Goal: Task Accomplishment & Management: Manage account settings

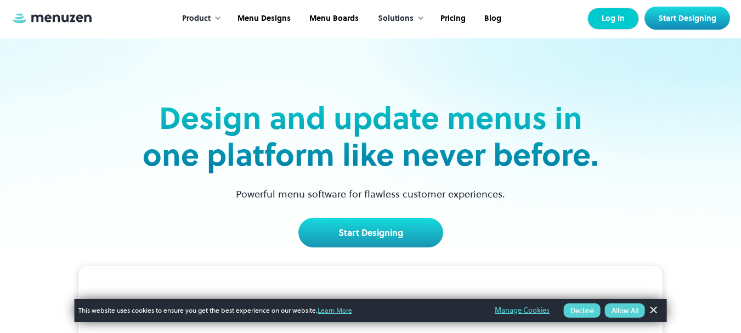
click at [610, 27] on link "Log In" at bounding box center [614, 19] width 52 height 22
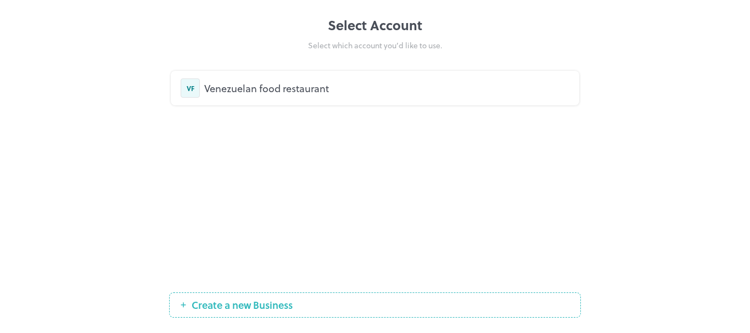
click at [252, 85] on div "Venezuelan food restaurant" at bounding box center [386, 88] width 365 height 15
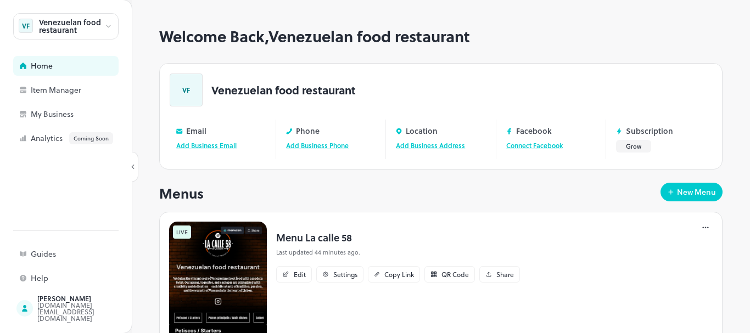
click at [236, 266] on img at bounding box center [217, 282] width 99 height 123
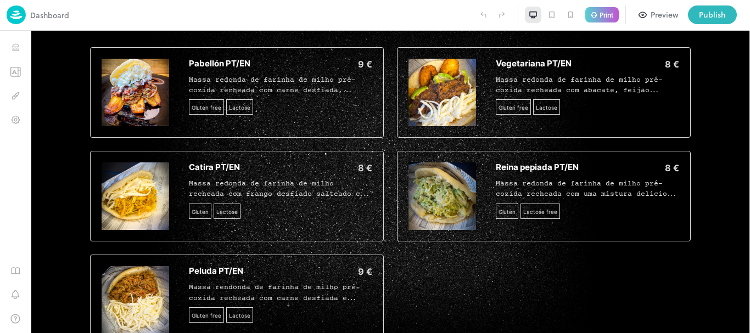
scroll to position [964, 0]
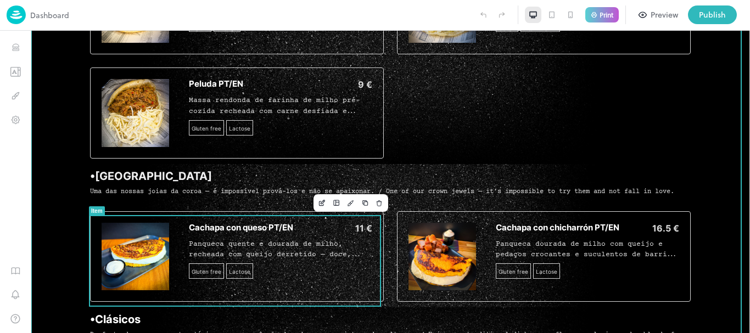
click at [346, 228] on div "11 €" at bounding box center [334, 228] width 76 height 11
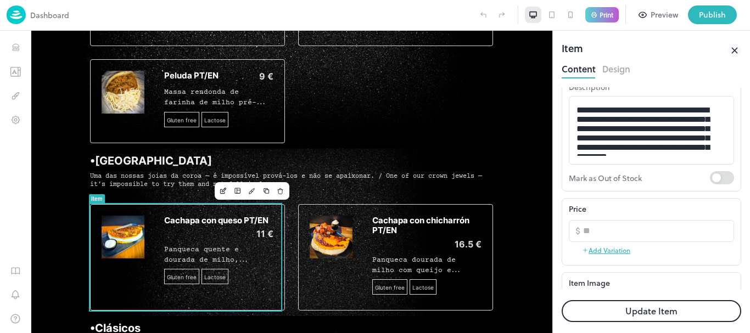
scroll to position [137, 0]
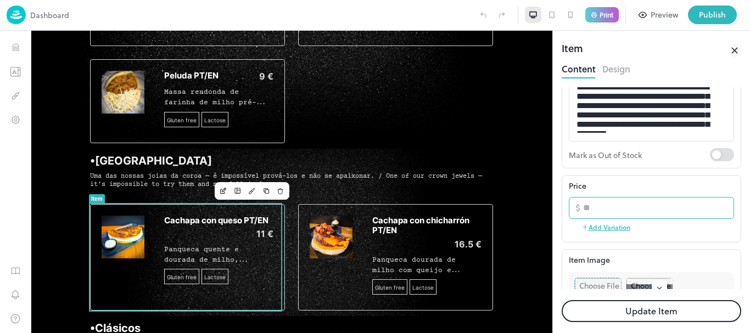
click at [650, 204] on input "**" at bounding box center [658, 208] width 151 height 22
type input "**"
click at [602, 317] on button "Update Item" at bounding box center [650, 311] width 179 height 22
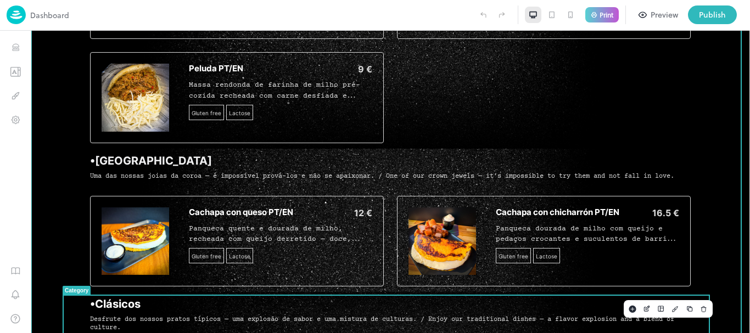
scroll to position [964, 0]
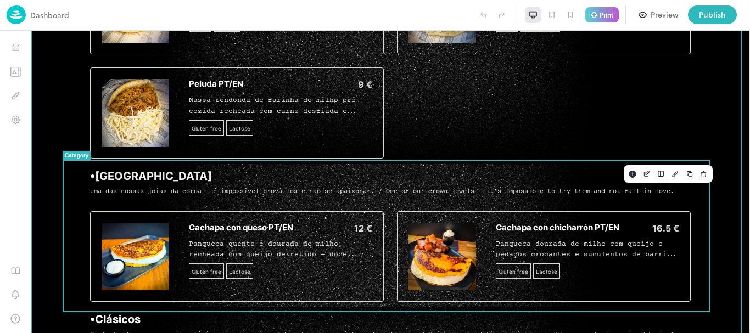
click at [318, 225] on div "Cachapa con queso PT/EN 12 € Panqueca quente e dourada de milho, recheada com q…" at bounding box center [237, 256] width 294 height 91
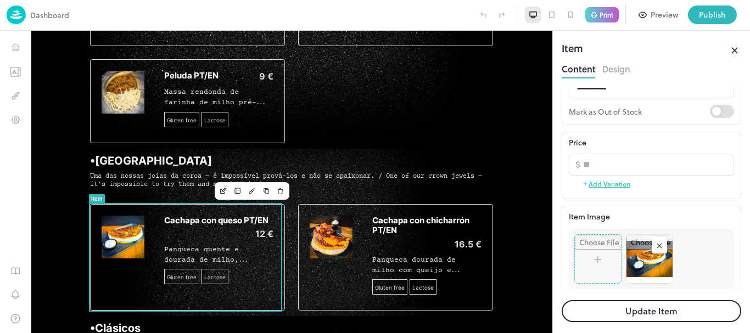
scroll to position [193, 0]
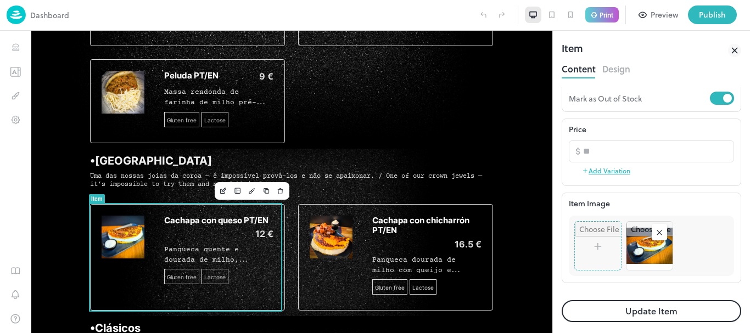
click at [599, 319] on button "Update Item" at bounding box center [650, 311] width 179 height 22
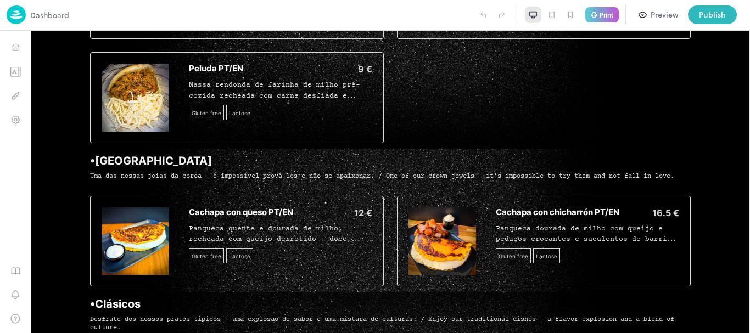
scroll to position [964, 0]
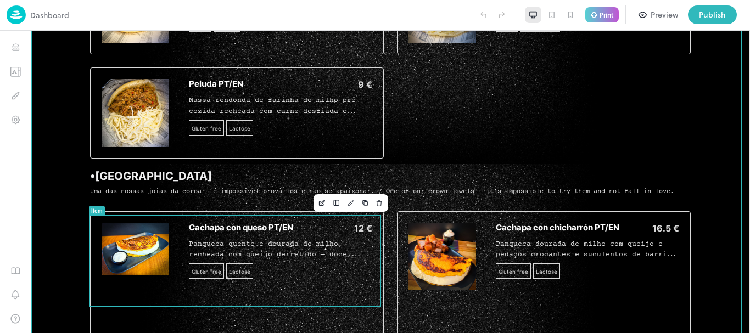
click at [294, 263] on span "Panqueca quente e dourada de milho, recheada com queijo derretido — doce, salga…" at bounding box center [279, 270] width 180 height 60
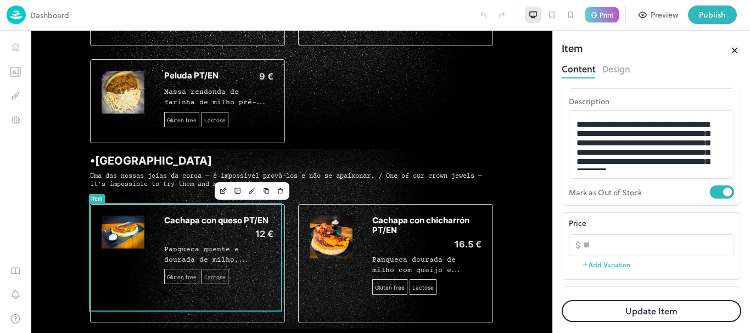
scroll to position [105, 0]
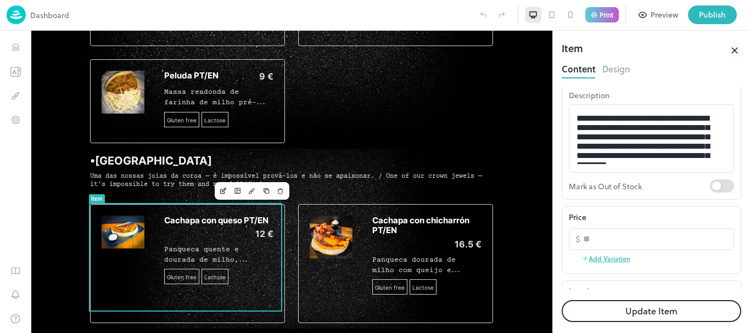
click at [593, 318] on button "Update Item" at bounding box center [650, 311] width 179 height 22
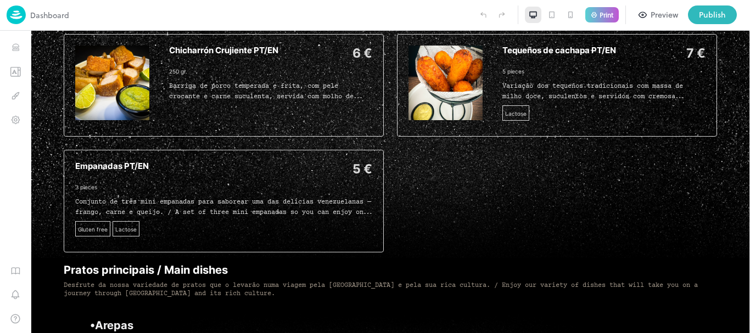
scroll to position [449, 0]
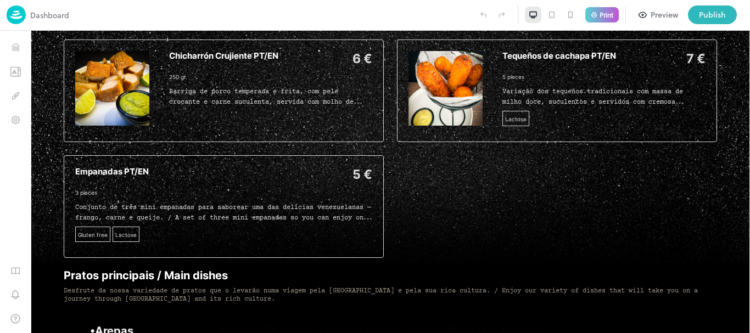
drag, startPoint x: 745, startPoint y: 151, endPoint x: 780, endPoint y: 129, distance: 41.4
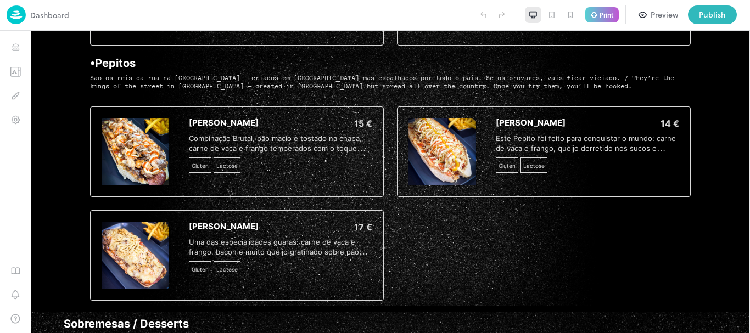
scroll to position [1488, 0]
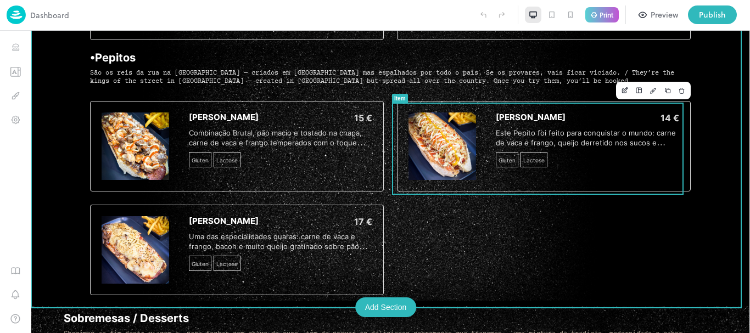
click at [530, 130] on div "Pepito Osado 14 € Este Pepito foi feito para conquistar o mundo: carne de vaca …" at bounding box center [586, 141] width 183 height 59
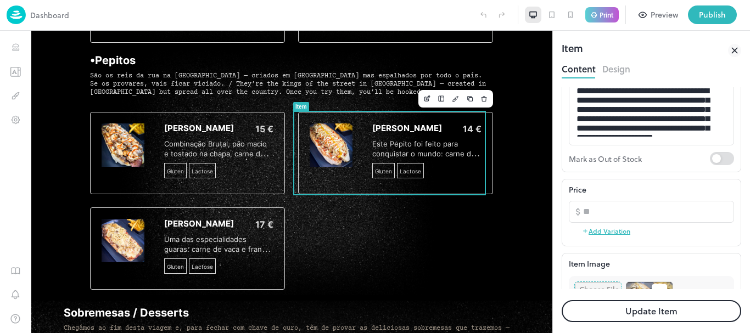
scroll to position [167, 0]
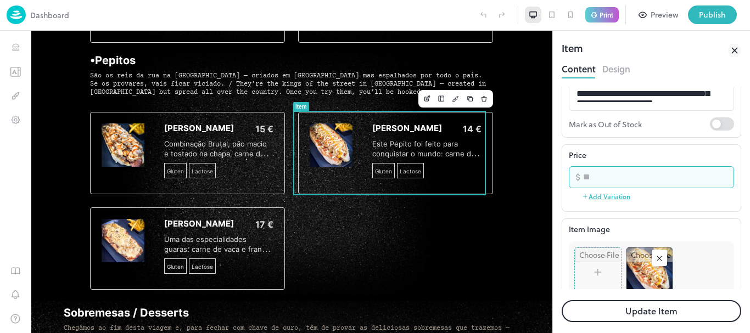
click at [596, 176] on input "**" at bounding box center [658, 177] width 151 height 22
type input "**"
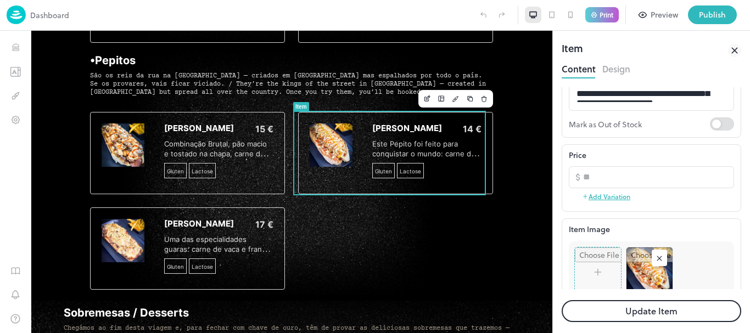
click at [657, 308] on button "Update Item" at bounding box center [650, 311] width 179 height 22
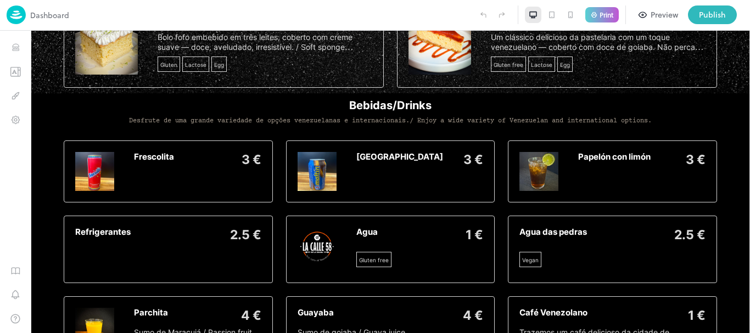
scroll to position [1927, 0]
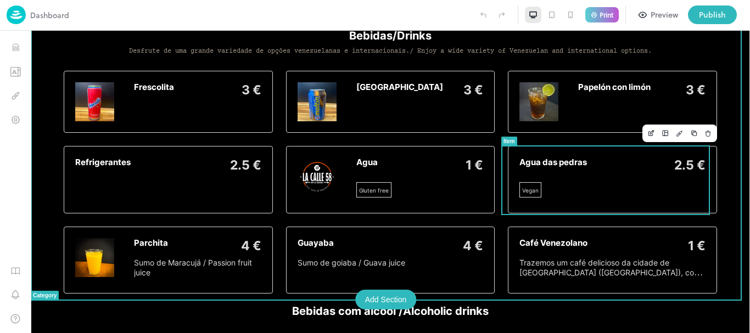
click at [552, 173] on div "Agua das pedras 2.5 €" at bounding box center [612, 165] width 186 height 16
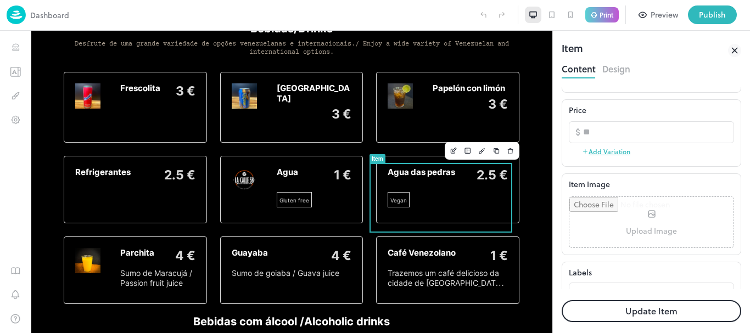
scroll to position [227, 0]
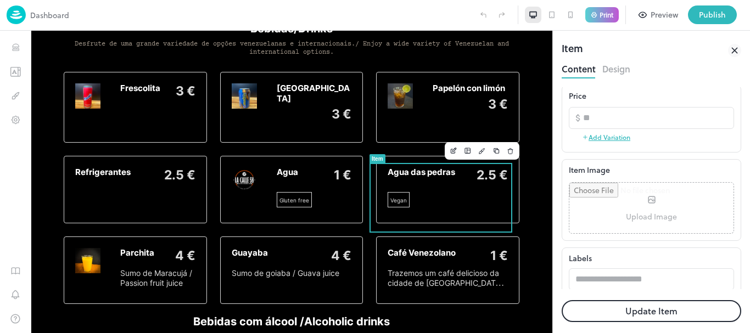
click at [696, 219] on input "file" at bounding box center [651, 208] width 164 height 50
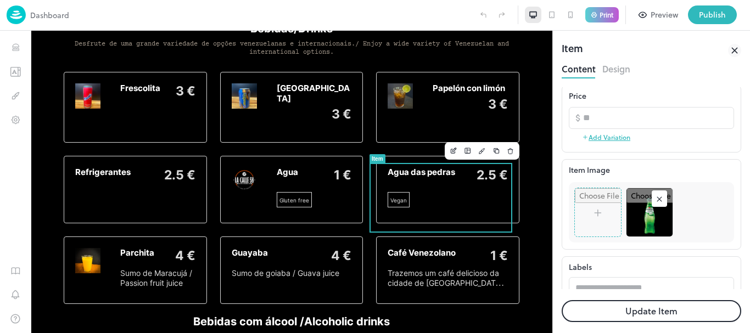
click at [589, 314] on button "Update Item" at bounding box center [650, 311] width 179 height 22
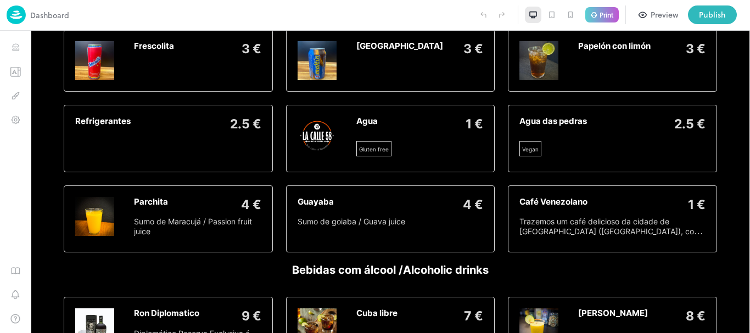
scroll to position [1927, 0]
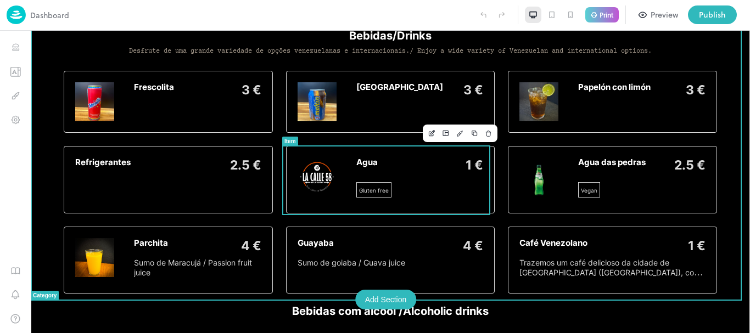
click at [344, 187] on div "Agua 1 € Gluten free" at bounding box center [390, 179] width 209 height 67
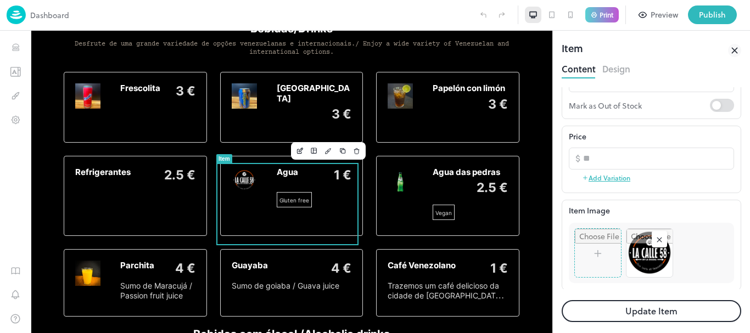
scroll to position [240, 0]
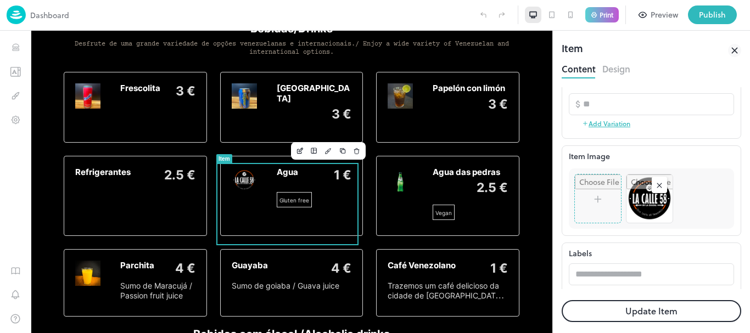
click at [730, 218] on div "Item Image To pick up a draggable item, press the space bar. While dragging, us…" at bounding box center [650, 190] width 179 height 91
click at [657, 185] on rect at bounding box center [659, 185] width 11 height 11
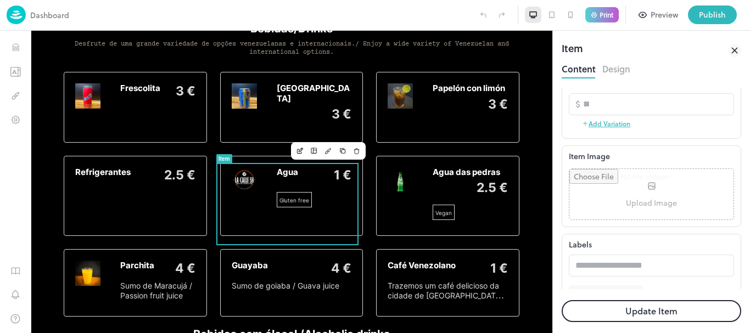
click at [629, 194] on input "file" at bounding box center [651, 194] width 164 height 50
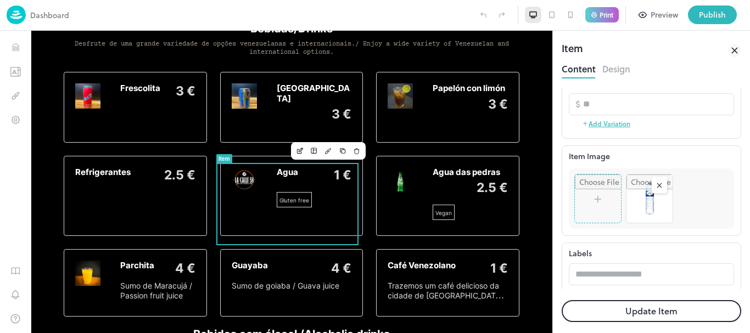
click at [663, 306] on button "Update Item" at bounding box center [650, 311] width 179 height 22
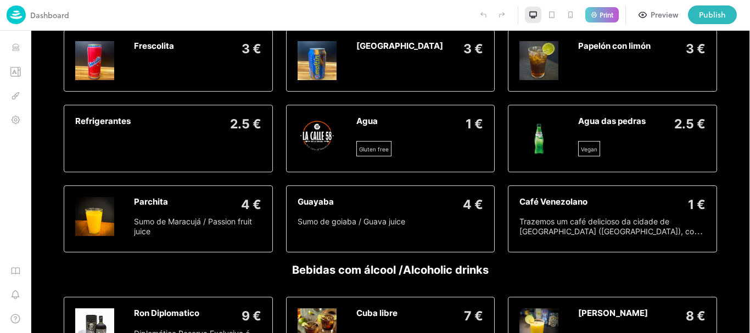
scroll to position [1927, 0]
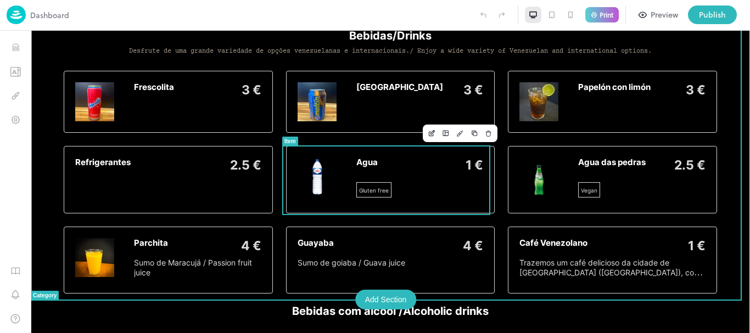
click at [441, 195] on div "Agua 1 € Gluten free" at bounding box center [419, 179] width 127 height 44
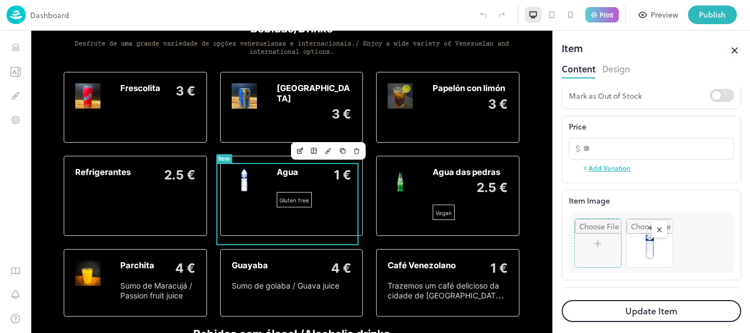
scroll to position [277, 0]
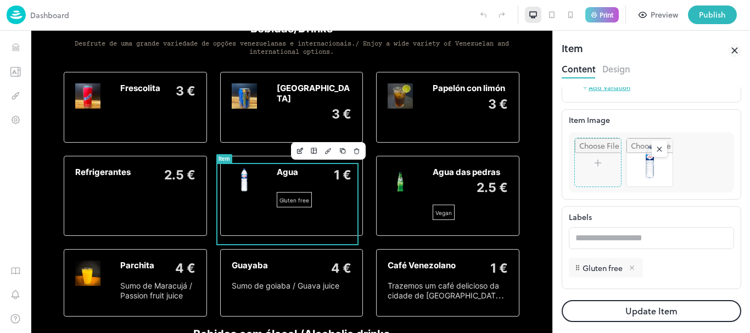
click at [633, 268] on icon at bounding box center [631, 268] width 4 height 4
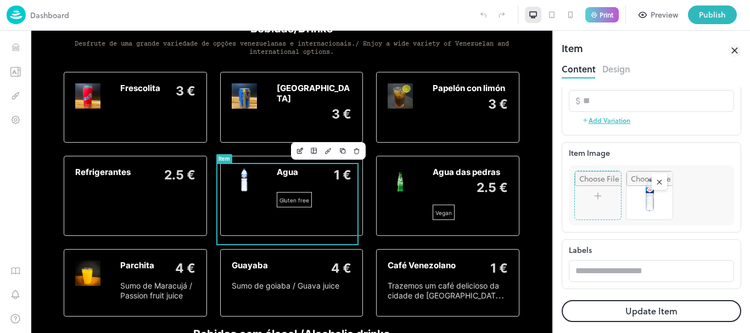
scroll to position [244, 0]
click at [613, 316] on button "Update Item" at bounding box center [650, 311] width 179 height 22
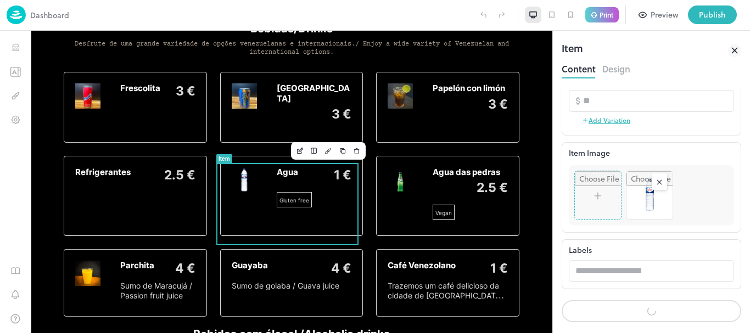
scroll to position [243, 0]
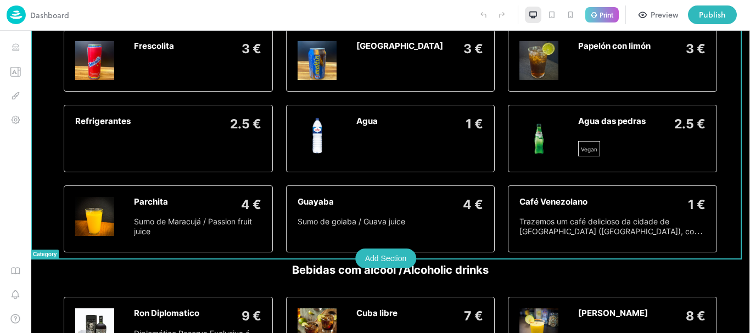
scroll to position [1927, 0]
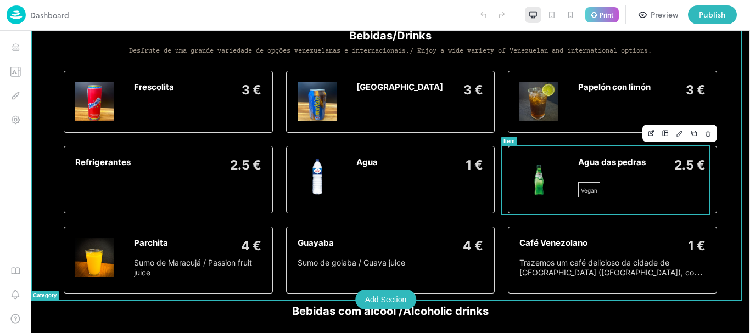
click at [540, 194] on img at bounding box center [538, 176] width 39 height 39
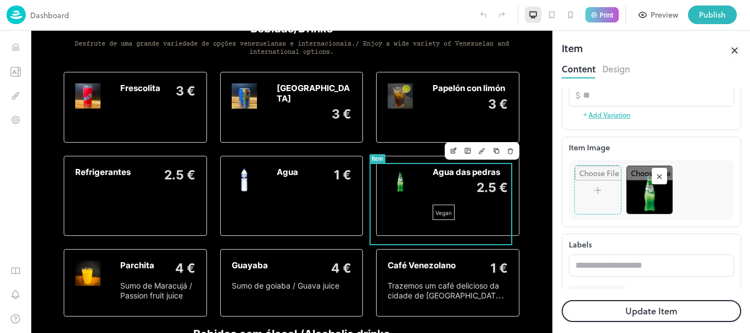
scroll to position [277, 0]
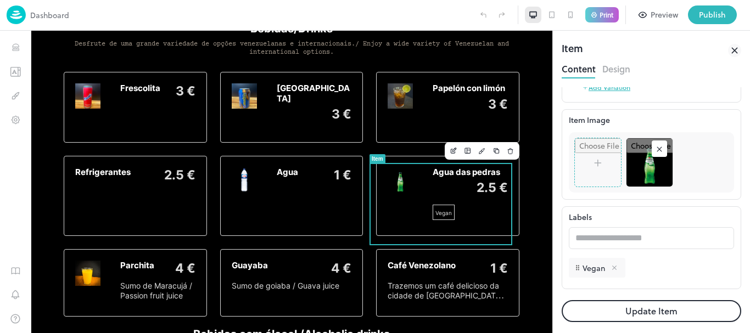
click at [618, 266] on div at bounding box center [613, 268] width 14 height 8
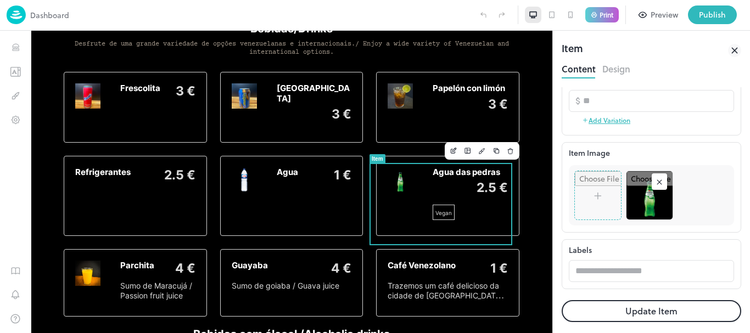
click at [606, 305] on button "Update Item" at bounding box center [650, 311] width 179 height 22
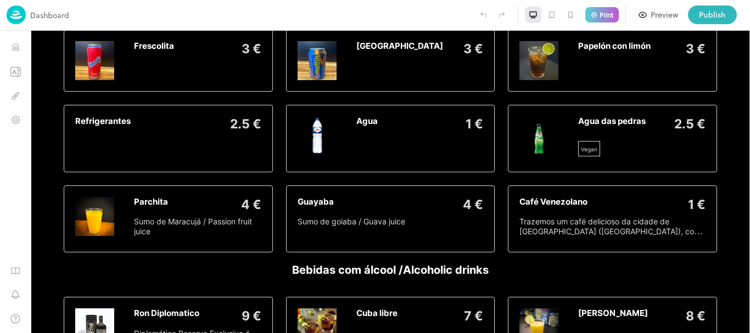
scroll to position [1927, 0]
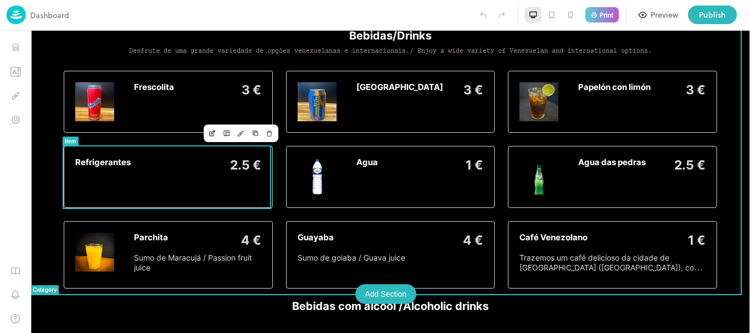
click at [156, 193] on div "Refrigerantes 2.5 €" at bounding box center [168, 176] width 186 height 39
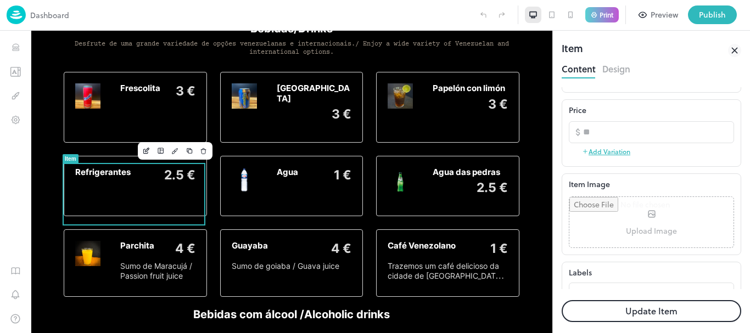
scroll to position [191, 0]
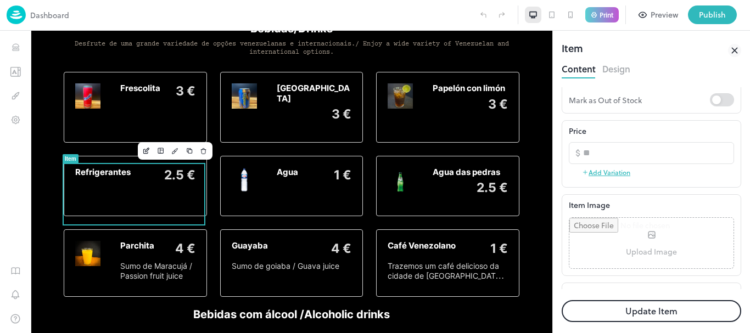
click at [675, 243] on input "file" at bounding box center [651, 243] width 164 height 50
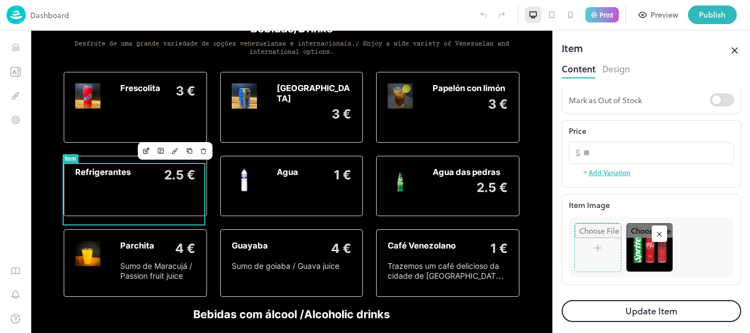
click at [607, 312] on button "Update Item" at bounding box center [650, 311] width 179 height 22
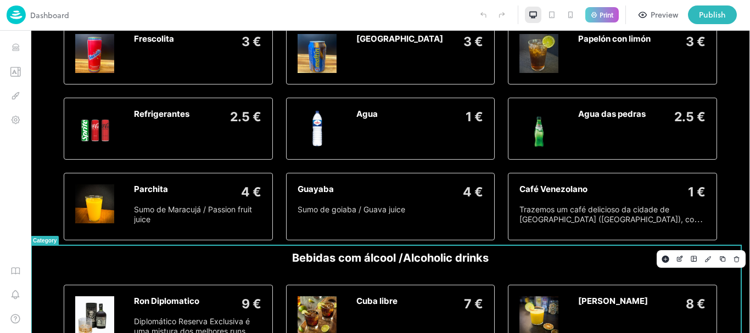
scroll to position [1980, 0]
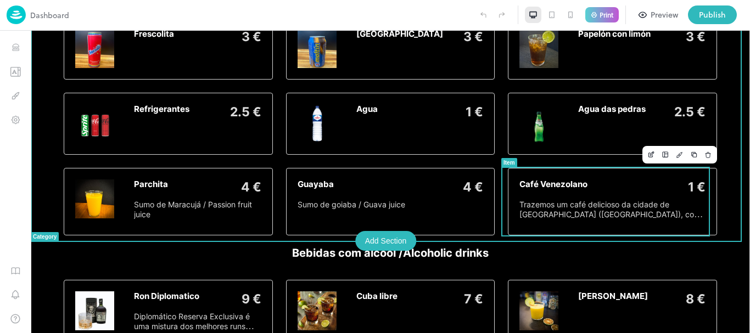
click at [628, 188] on div "1 €" at bounding box center [647, 187] width 115 height 16
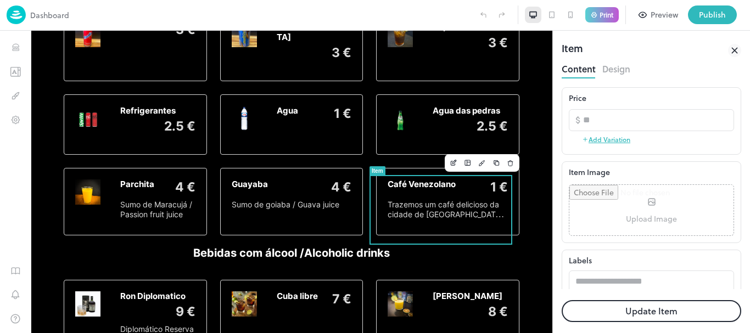
scroll to position [235, 0]
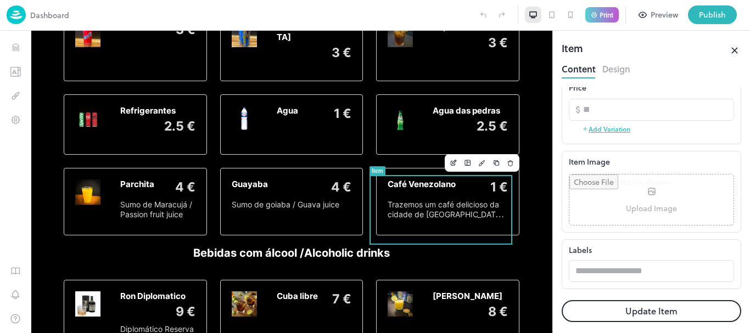
click at [657, 188] on input "file" at bounding box center [651, 199] width 164 height 50
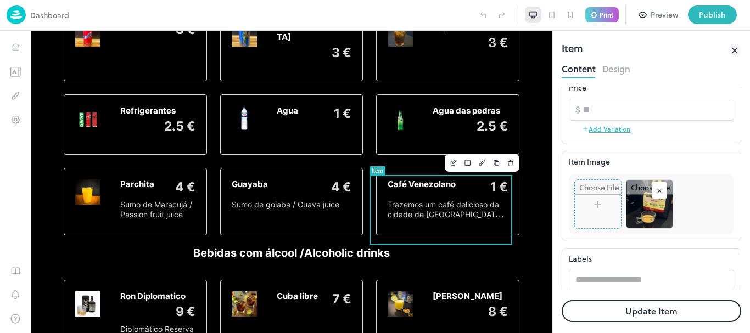
click at [596, 313] on button "Update Item" at bounding box center [650, 311] width 179 height 22
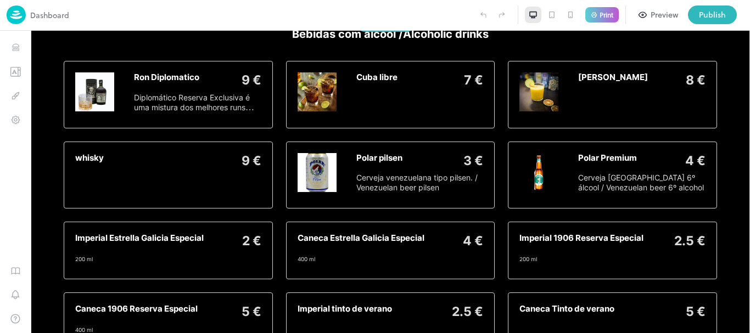
scroll to position [2221, 0]
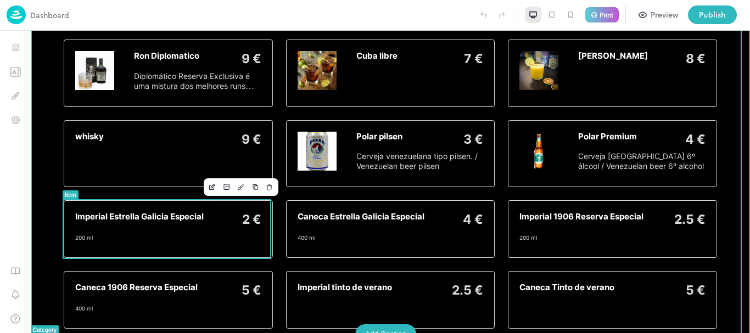
click at [202, 238] on div "Imperial Estrella Galicia Especial 2 € 200 ml" at bounding box center [168, 229] width 186 height 35
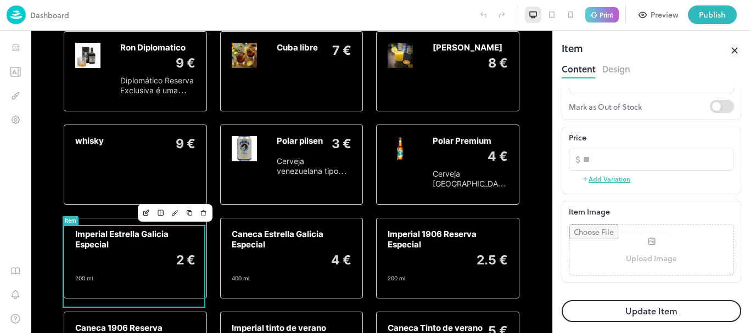
scroll to position [211, 0]
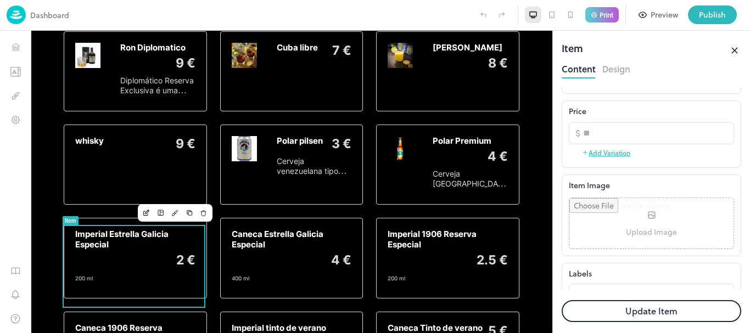
click at [690, 224] on input "file" at bounding box center [651, 223] width 164 height 50
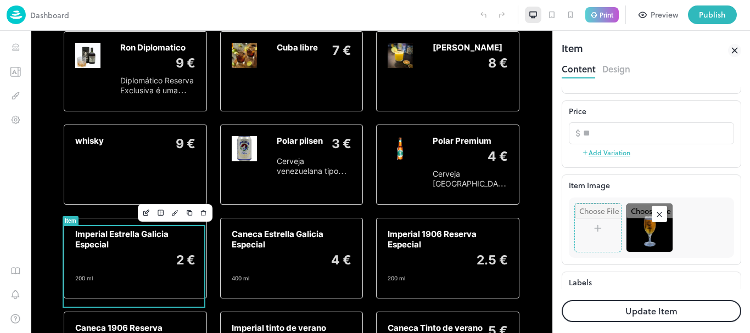
click at [632, 313] on button "Update Item" at bounding box center [650, 311] width 179 height 22
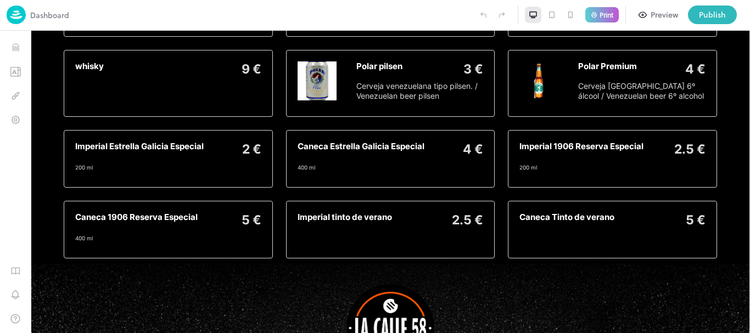
scroll to position [2221, 0]
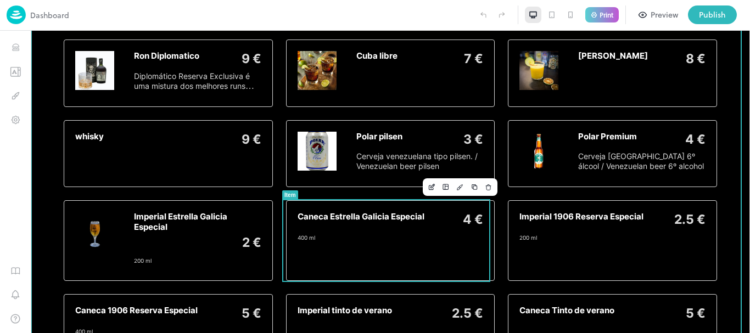
click at [357, 249] on div "Caneca Estrella Galicia Especial 4 € 400 ml" at bounding box center [390, 241] width 186 height 58
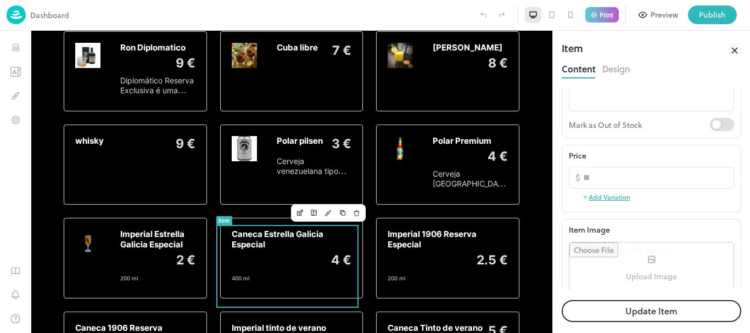
scroll to position [168, 0]
click at [663, 260] on input "file" at bounding box center [651, 266] width 164 height 50
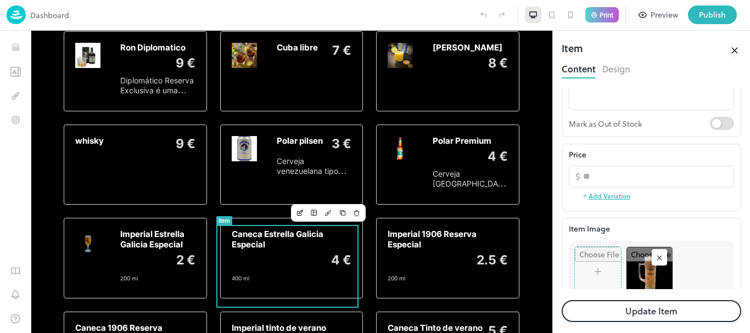
click at [618, 317] on button "Update Item" at bounding box center [650, 311] width 179 height 22
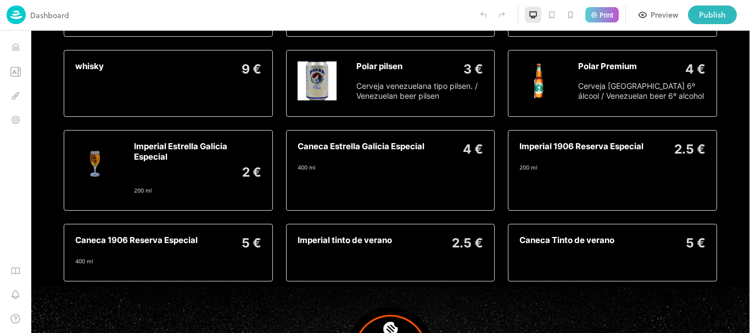
scroll to position [2221, 0]
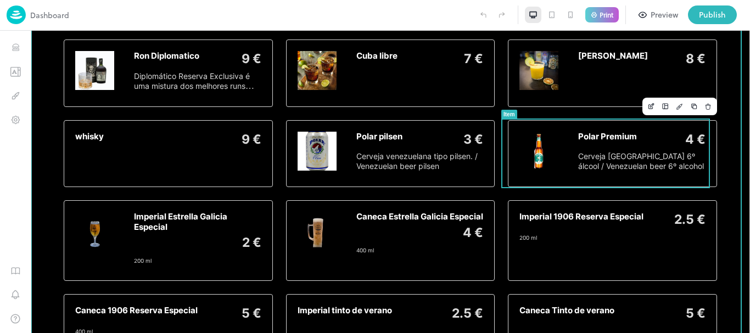
click at [680, 129] on div "Polar Premium 4 € Cerveja venezuelana 6º álcool / Venezuelan beer 6º alcohol" at bounding box center [612, 153] width 209 height 67
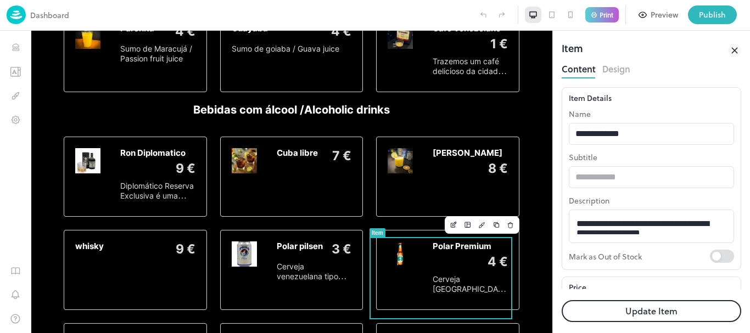
scroll to position [2291, 0]
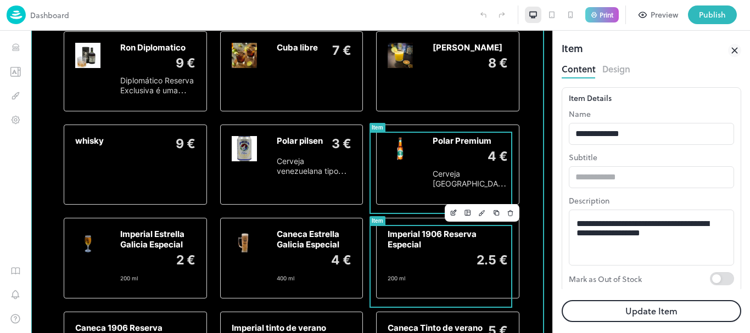
click at [433, 268] on div "2.5 €" at bounding box center [447, 260] width 120 height 16
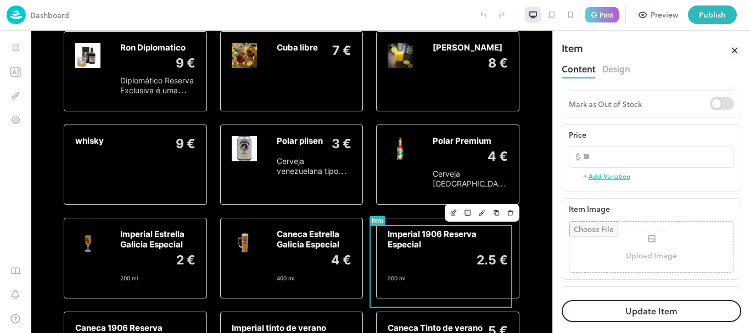
scroll to position [204, 0]
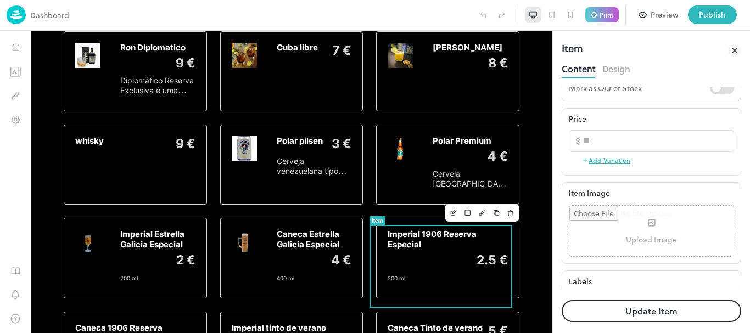
click at [686, 233] on input "file" at bounding box center [651, 231] width 164 height 50
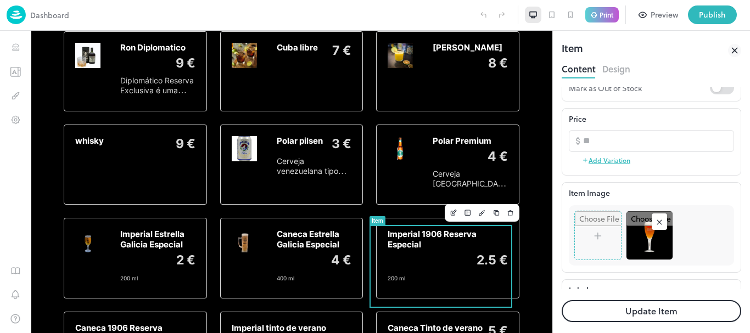
click at [587, 312] on button "Update Item" at bounding box center [650, 311] width 179 height 22
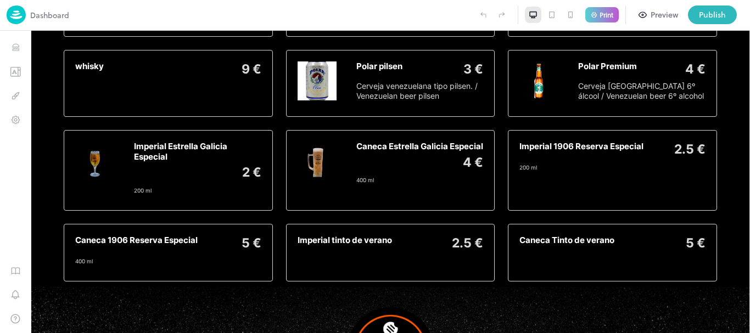
scroll to position [2221, 0]
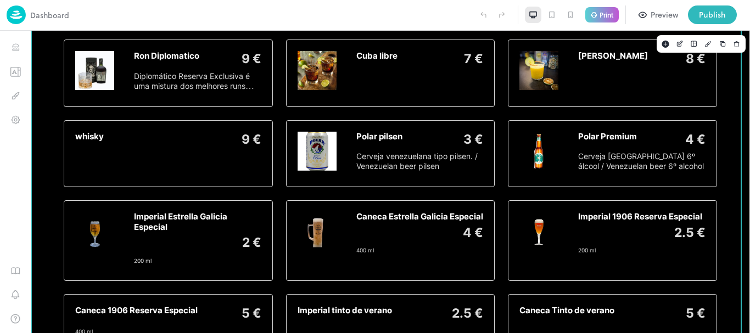
drag, startPoint x: 741, startPoint y: 291, endPoint x: 741, endPoint y: 297, distance: 6.6
click at [741, 297] on div at bounding box center [740, 178] width 1 height 359
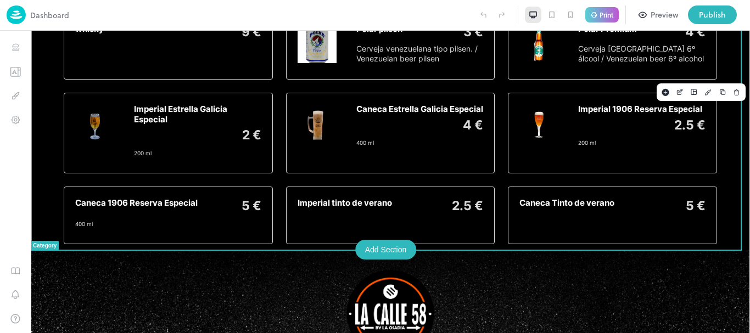
scroll to position [2258, 0]
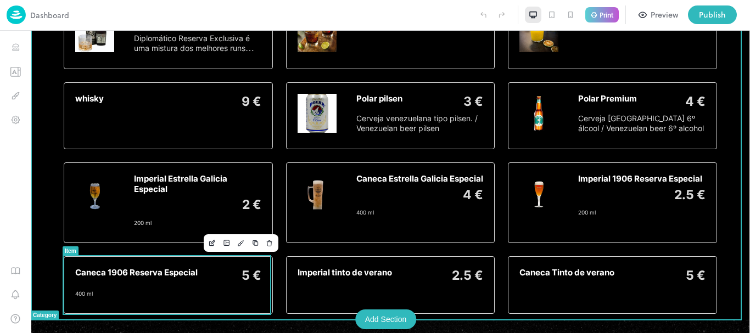
click at [181, 284] on div "Caneca 1906 Reserva Especial 5 € 400 ml" at bounding box center [168, 285] width 186 height 35
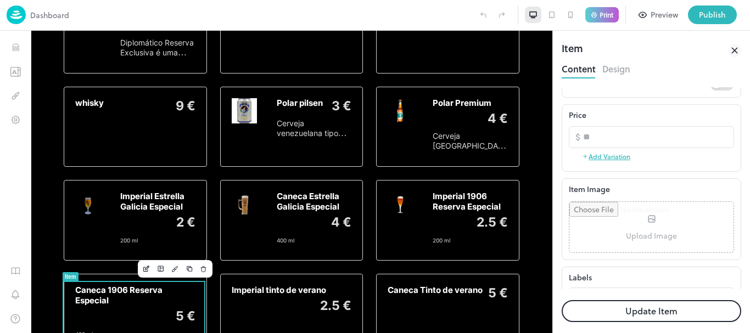
scroll to position [215, 0]
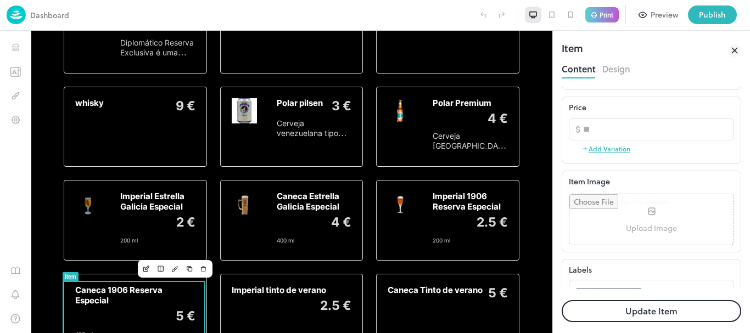
click at [656, 229] on input "file" at bounding box center [651, 219] width 164 height 50
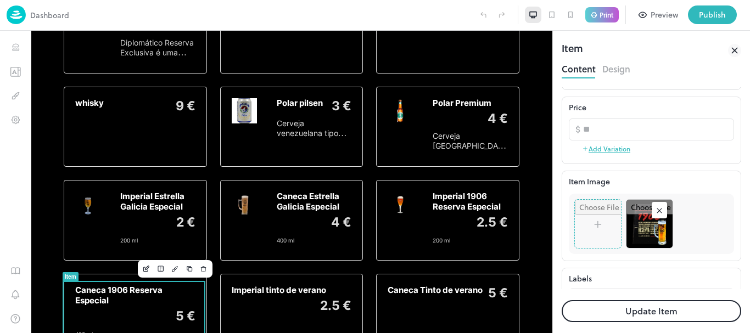
click at [679, 314] on button "Update Item" at bounding box center [650, 311] width 179 height 22
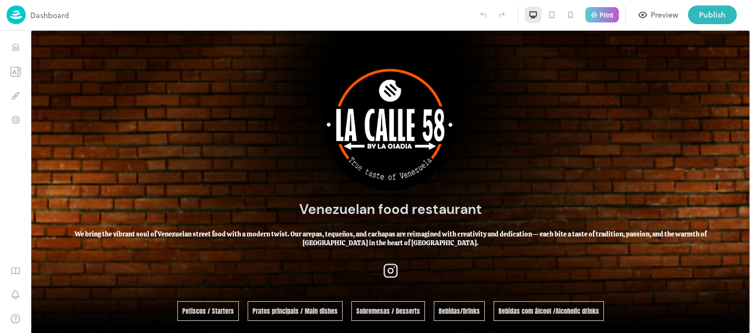
drag, startPoint x: 748, startPoint y: 275, endPoint x: 780, endPoint y: 64, distance: 214.2
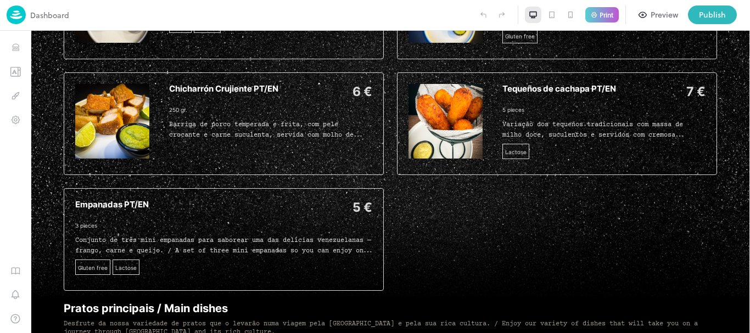
scroll to position [395, 0]
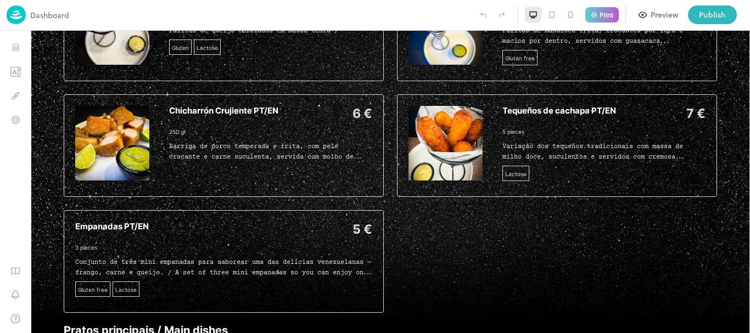
drag, startPoint x: 745, startPoint y: 53, endPoint x: 780, endPoint y: 123, distance: 79.0
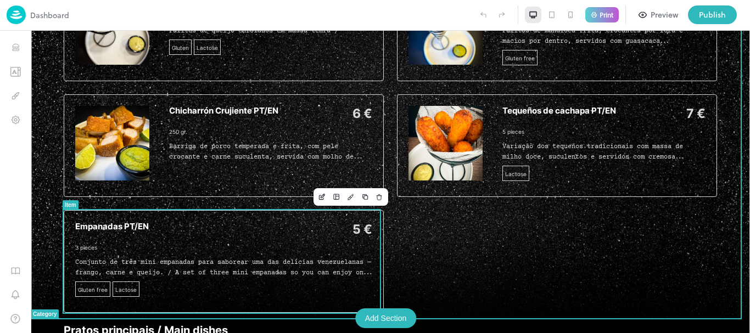
click at [288, 196] on div "Chicharrón Crujiente PT/EN 6 € 250 gr. Barriga de porco temperada e frita, com …" at bounding box center [224, 145] width 320 height 103
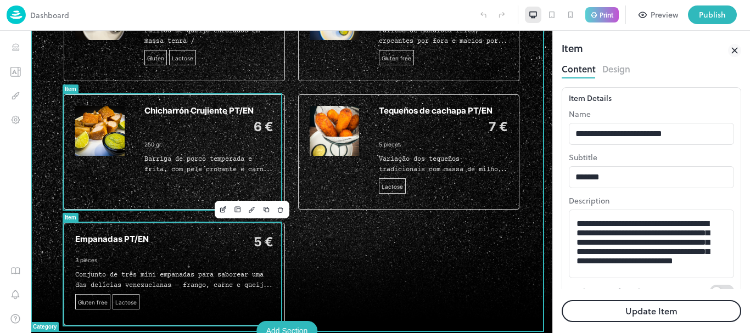
click at [148, 258] on div "Empanadas PT/EN 5 € 3 pieces Conjunto de três mini empanadas para saborear uma …" at bounding box center [174, 274] width 198 height 80
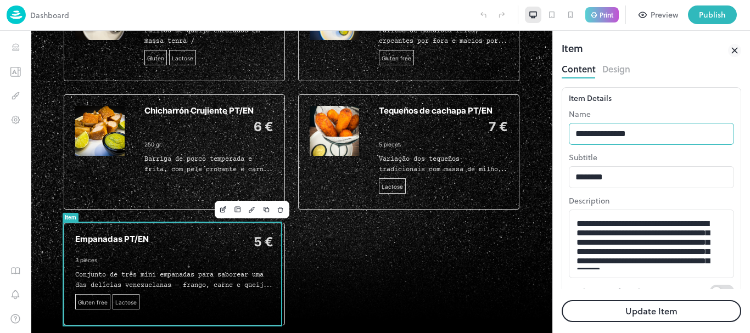
click at [581, 132] on input "**********" at bounding box center [650, 134] width 165 height 22
type input "**********"
click at [622, 308] on button "Update Item" at bounding box center [650, 311] width 179 height 22
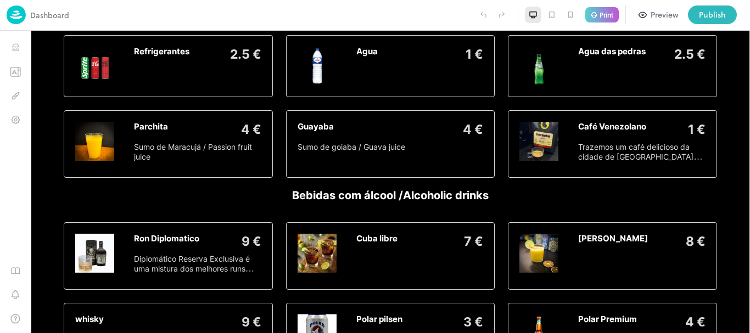
scroll to position [2151, 0]
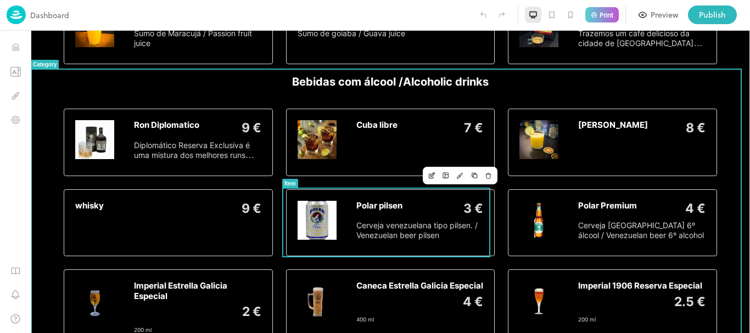
click at [309, 215] on img at bounding box center [316, 220] width 39 height 39
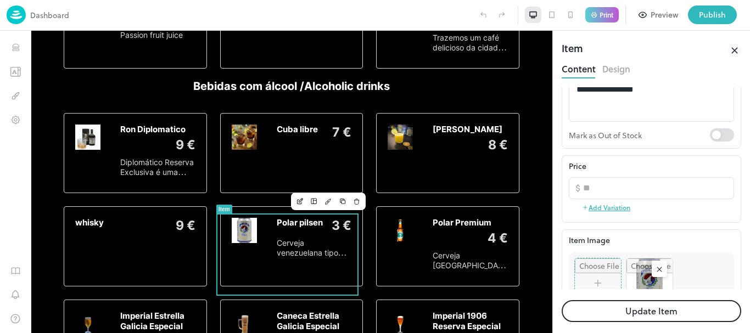
scroll to position [210, 0]
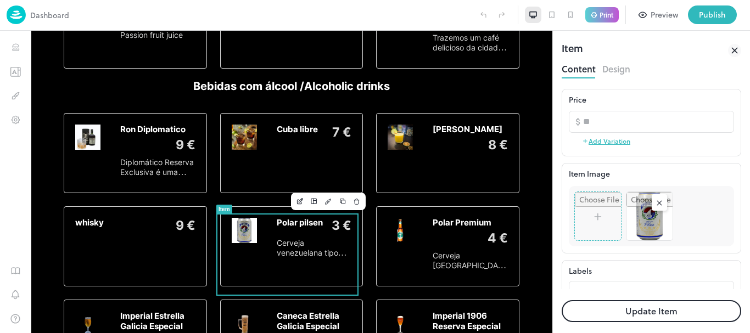
click at [656, 206] on rect at bounding box center [659, 203] width 11 height 11
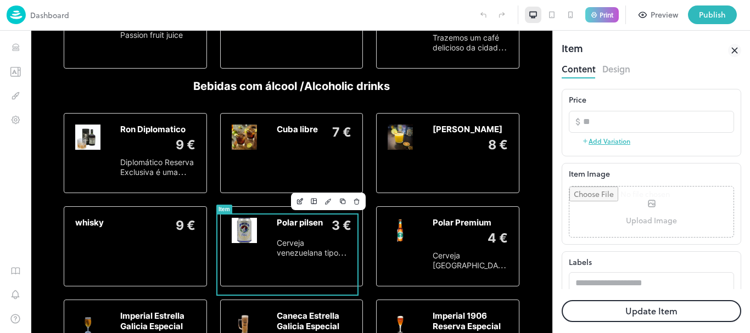
click at [630, 211] on input "file" at bounding box center [651, 212] width 164 height 50
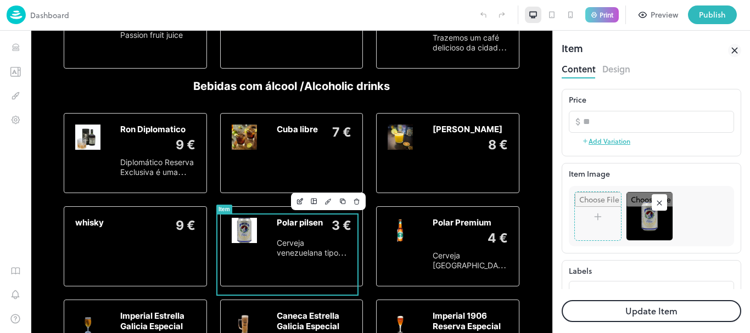
click at [601, 316] on button "Update Item" at bounding box center [650, 311] width 179 height 22
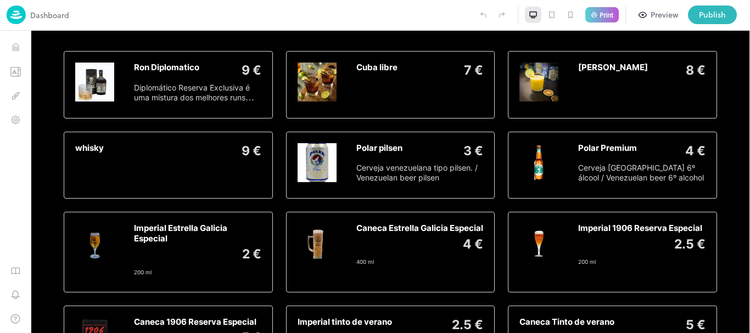
scroll to position [2151, 0]
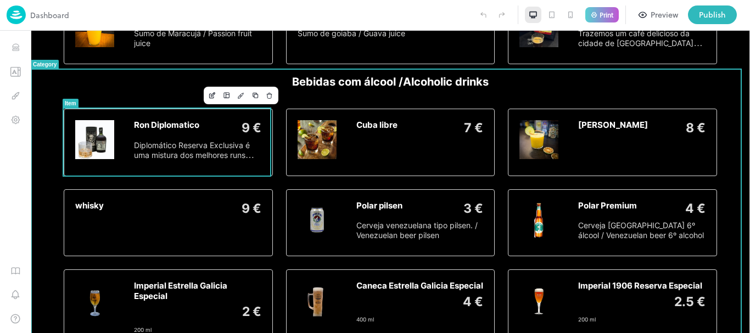
click at [211, 160] on div "Ron Diplomatico 9 € Diplomático Reserva Exclusiva é uma mistura dos melhores ru…" at bounding box center [197, 142] width 127 height 44
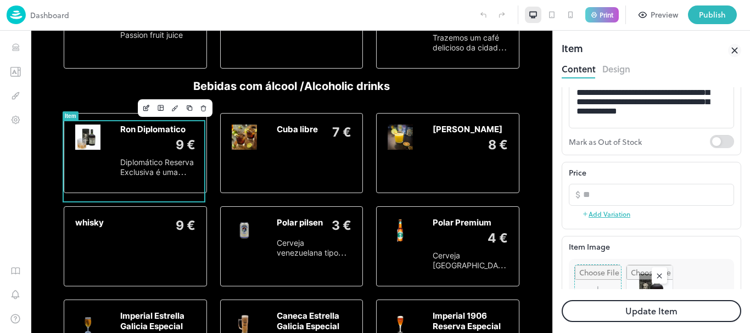
scroll to position [171, 0]
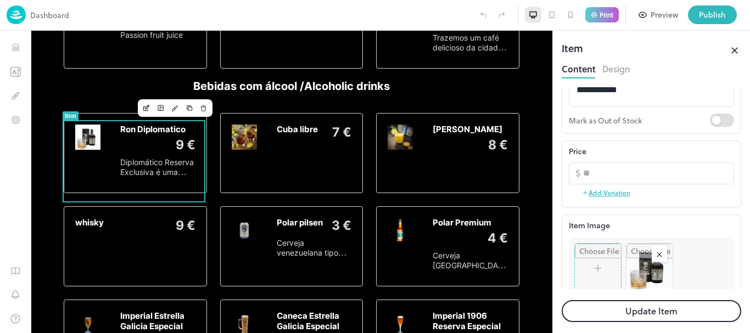
click at [659, 255] on icon at bounding box center [659, 254] width 4 height 4
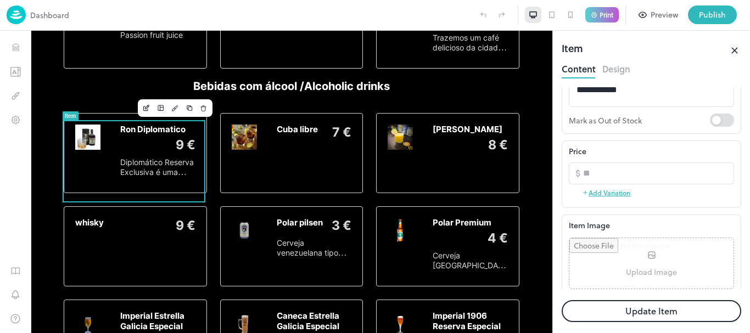
click at [647, 256] on input "file" at bounding box center [651, 263] width 164 height 50
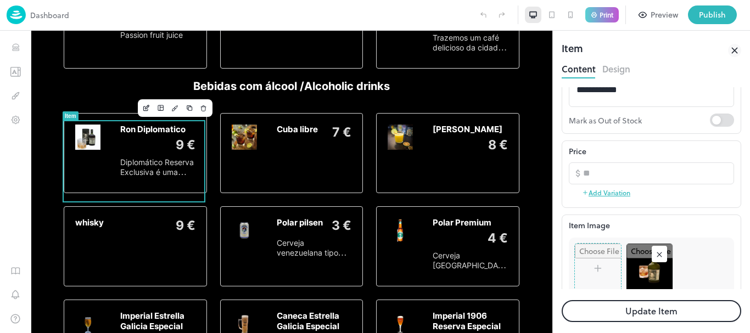
click at [598, 309] on button "Update Item" at bounding box center [650, 311] width 179 height 22
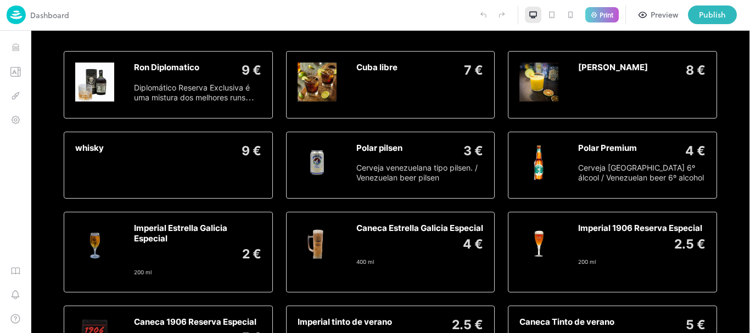
scroll to position [2151, 0]
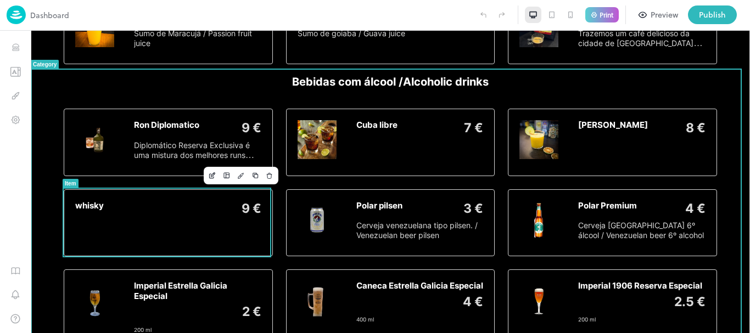
click at [166, 204] on div "9 €" at bounding box center [183, 209] width 155 height 16
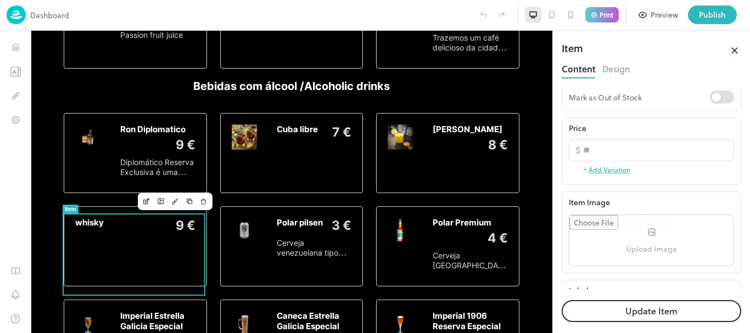
scroll to position [198, 0]
click at [635, 246] on input "file" at bounding box center [651, 236] width 164 height 50
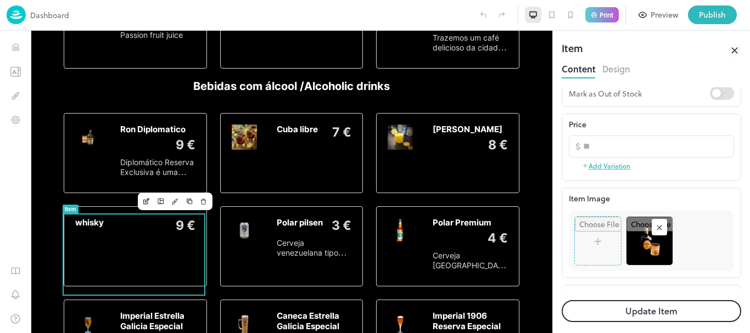
click at [594, 317] on button "Update Item" at bounding box center [650, 311] width 179 height 22
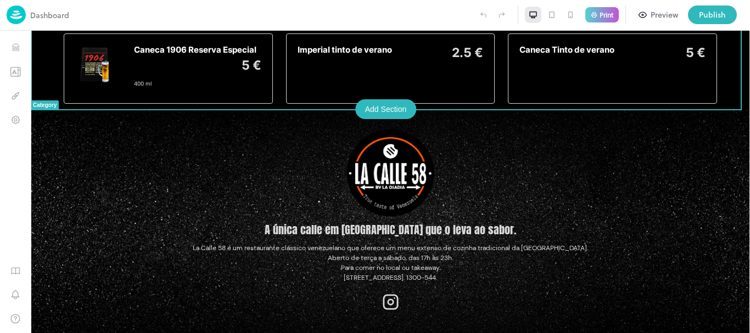
scroll to position [2443, 0]
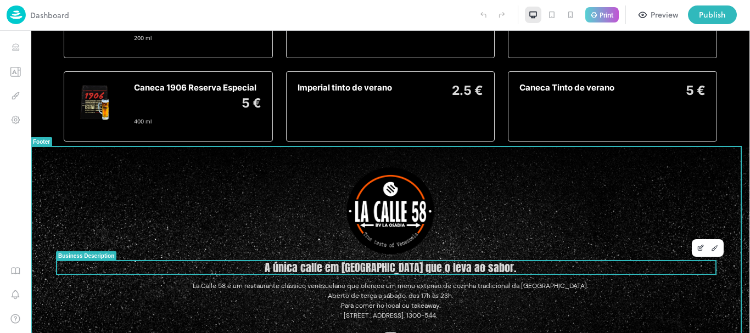
click at [455, 271] on h1 "A única calle em [GEOGRAPHIC_DATA] que o leva ao sabor." at bounding box center [390, 267] width 666 height 13
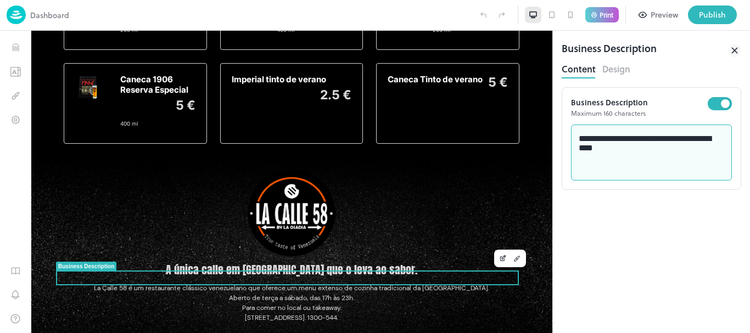
drag, startPoint x: 669, startPoint y: 185, endPoint x: 454, endPoint y: 104, distance: 230.2
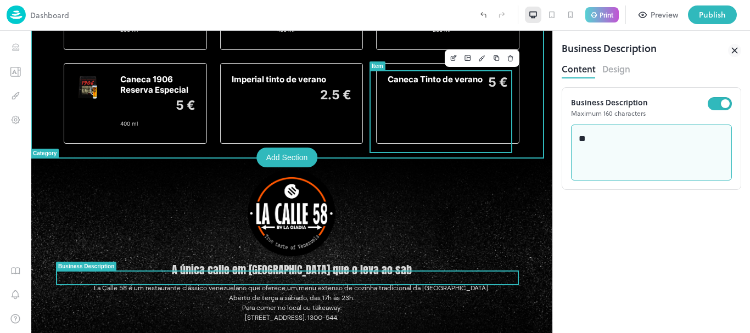
type textarea "*"
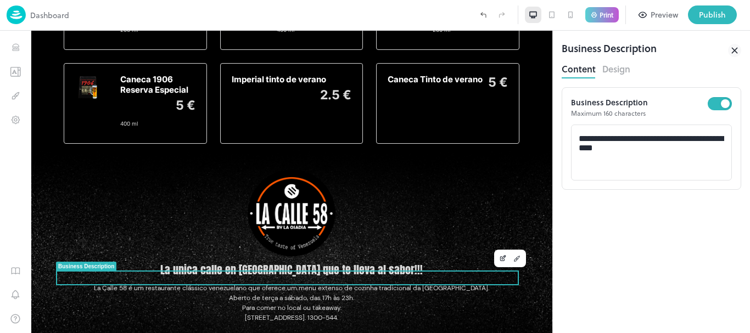
click at [601, 215] on div "**********" at bounding box center [650, 205] width 179 height 255
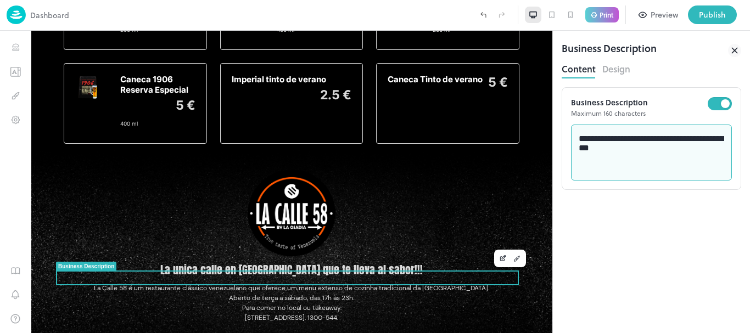
type textarea "**********"
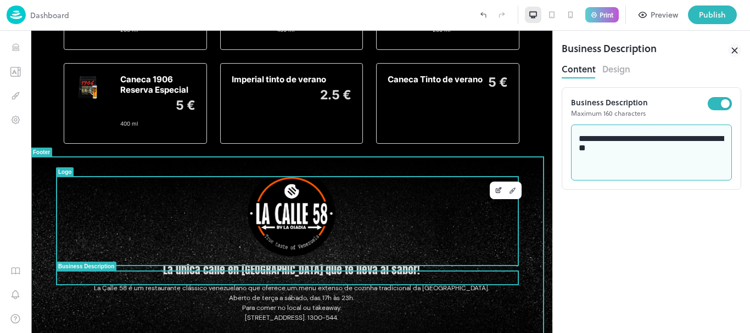
click at [395, 195] on div at bounding box center [291, 213] width 469 height 88
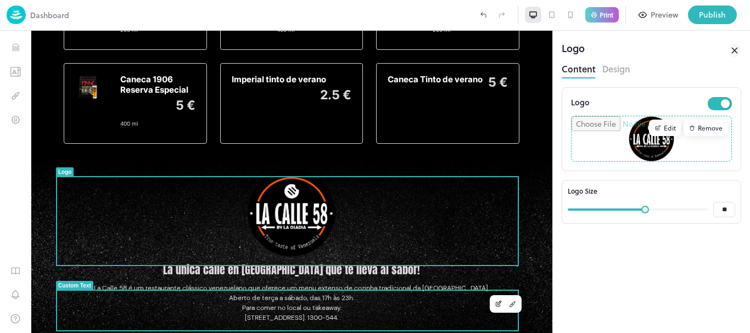
click at [302, 306] on span "La Calle 58 é um restaurante clássico venezuelano que oferece um menu extenso d…" at bounding box center [291, 303] width 395 height 38
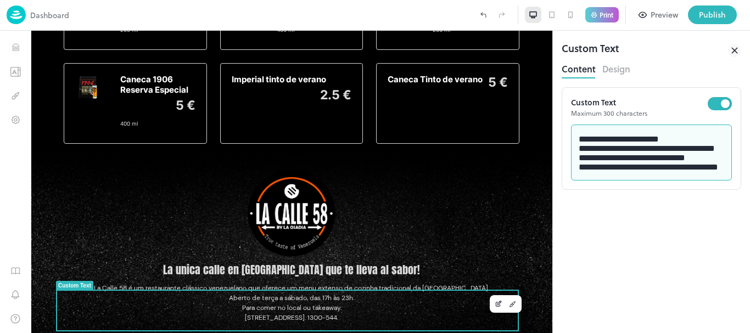
scroll to position [44, 0]
drag, startPoint x: 680, startPoint y: 146, endPoint x: 655, endPoint y: 146, distance: 25.2
click at [655, 146] on textarea "**********" at bounding box center [650, 153] width 145 height 38
click at [663, 160] on textarea "**********" at bounding box center [650, 153] width 145 height 38
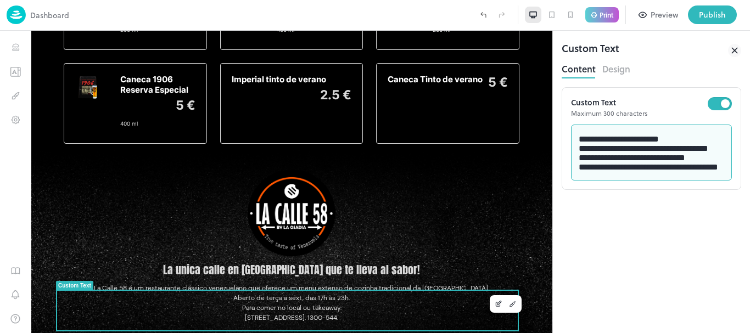
click at [664, 160] on textarea "**********" at bounding box center [650, 153] width 145 height 38
click at [610, 149] on textarea "**********" at bounding box center [650, 153] width 145 height 38
paste textarea
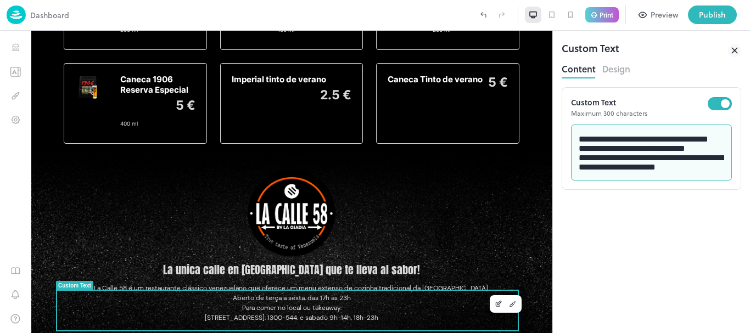
scroll to position [88, 0]
drag, startPoint x: 622, startPoint y: 166, endPoint x: 664, endPoint y: 166, distance: 42.8
click at [664, 166] on textarea "**********" at bounding box center [650, 153] width 145 height 38
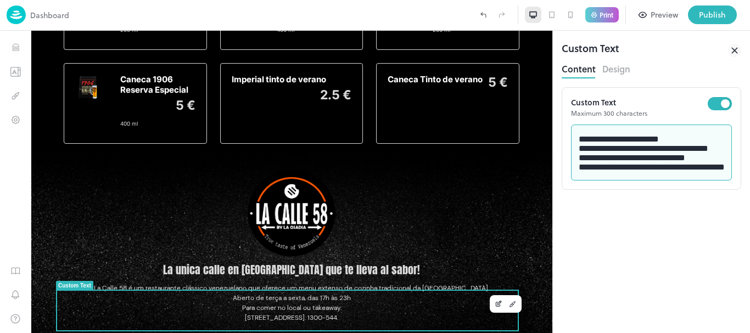
scroll to position [54, 0]
click at [674, 147] on textarea "**********" at bounding box center [650, 153] width 145 height 38
click at [600, 148] on textarea "**********" at bounding box center [650, 153] width 145 height 38
paste textarea
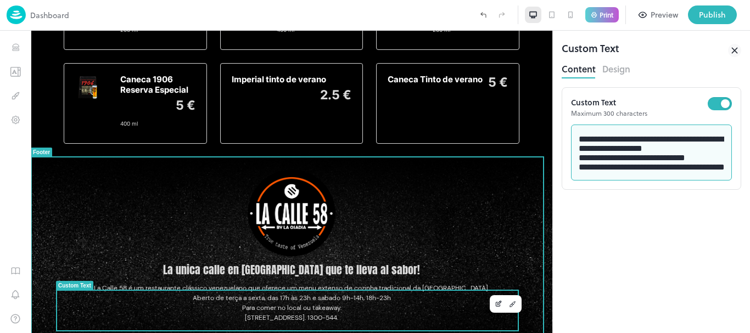
type textarea "**********"
click at [685, 224] on div "**********" at bounding box center [650, 205] width 179 height 255
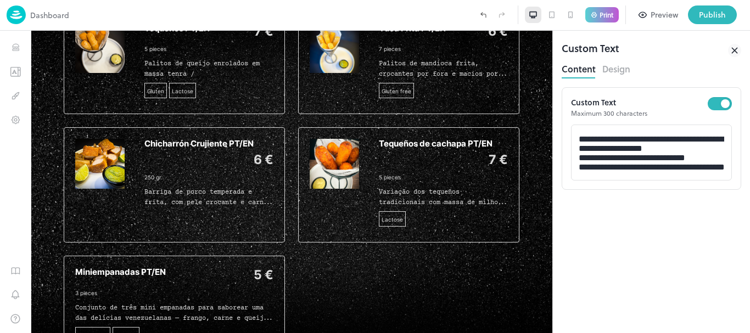
scroll to position [0, 0]
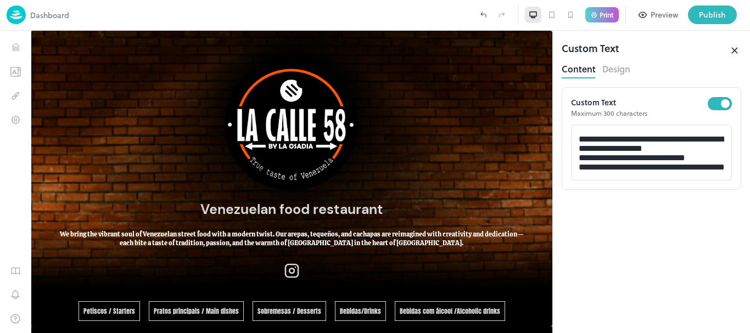
click at [734, 49] on icon at bounding box center [734, 50] width 13 height 13
